Goal: Navigation & Orientation: Find specific page/section

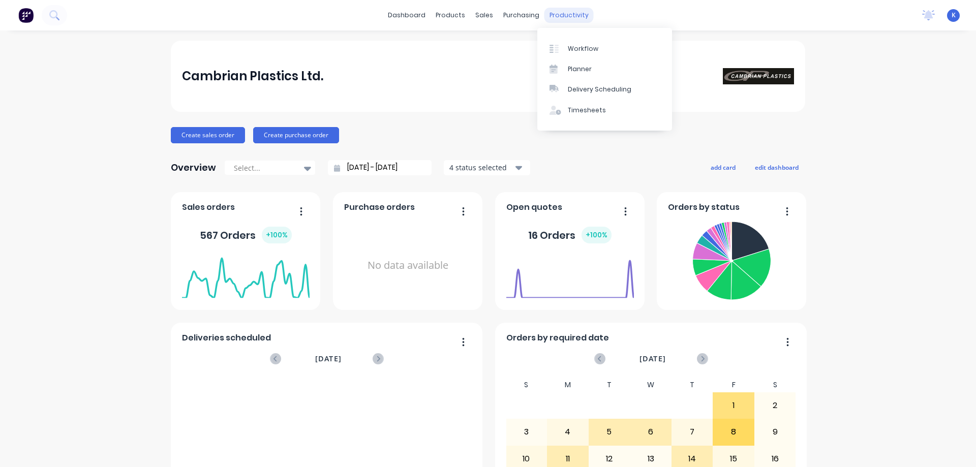
drag, startPoint x: 0, startPoint y: 0, endPoint x: 563, endPoint y: 13, distance: 563.1
click at [563, 13] on div "productivity" at bounding box center [569, 15] width 49 height 15
click at [577, 43] on link "Workflow" at bounding box center [605, 48] width 135 height 20
